Goal: Information Seeking & Learning: Learn about a topic

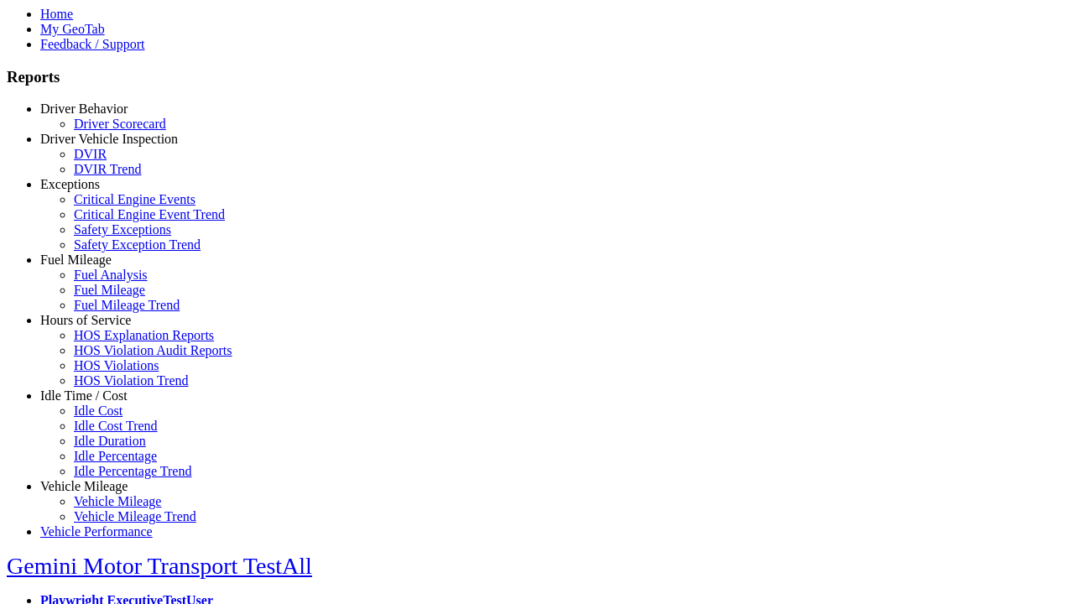
click at [96, 191] on link "Exceptions" at bounding box center [70, 184] width 60 height 14
click at [109, 252] on link "Safety Exception Trend" at bounding box center [137, 244] width 127 height 14
select select
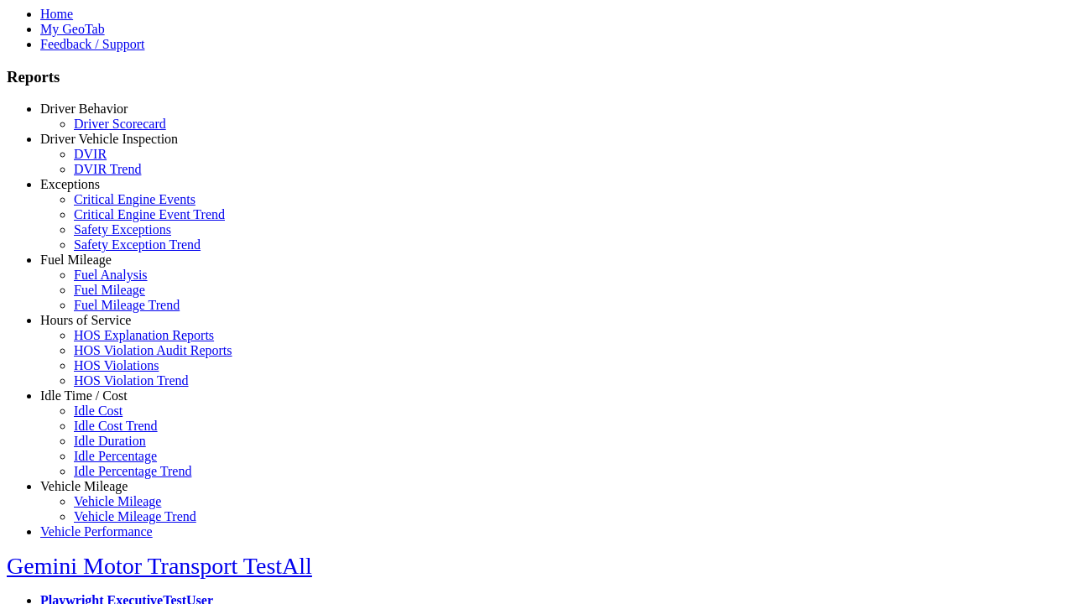
select select
